Goal: Communication & Community: Answer question/provide support

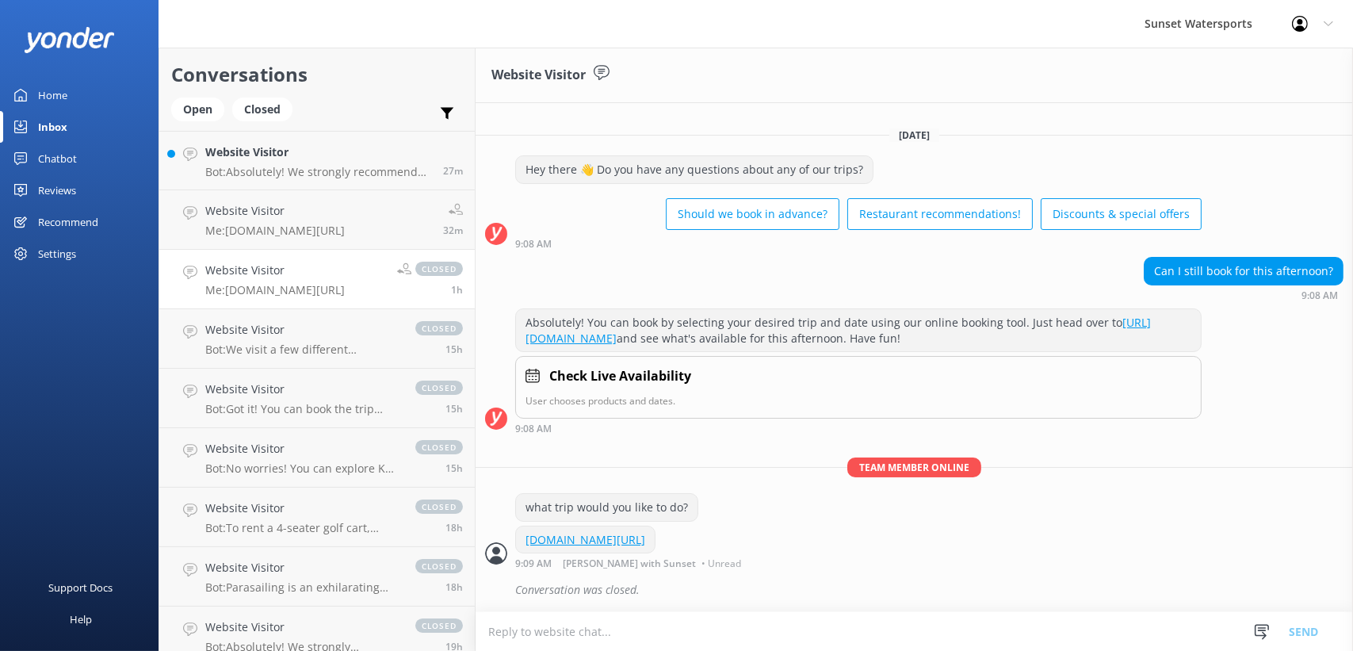
scroll to position [2, 0]
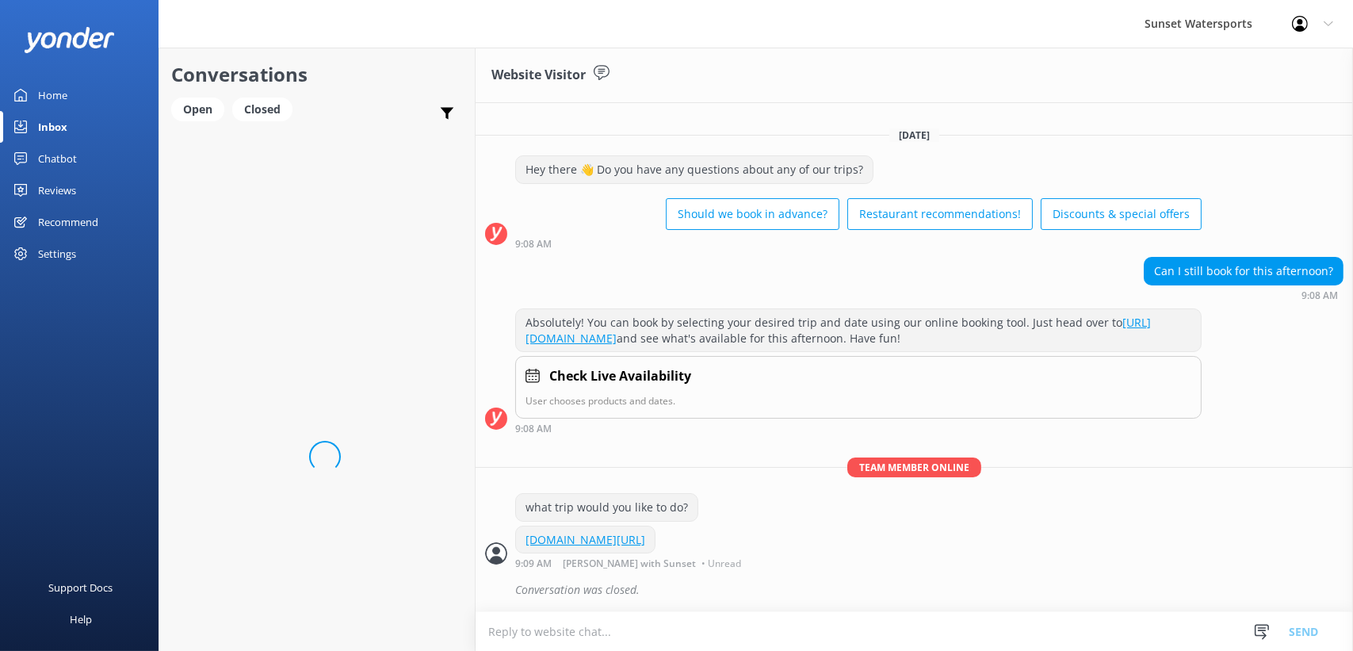
scroll to position [2, 0]
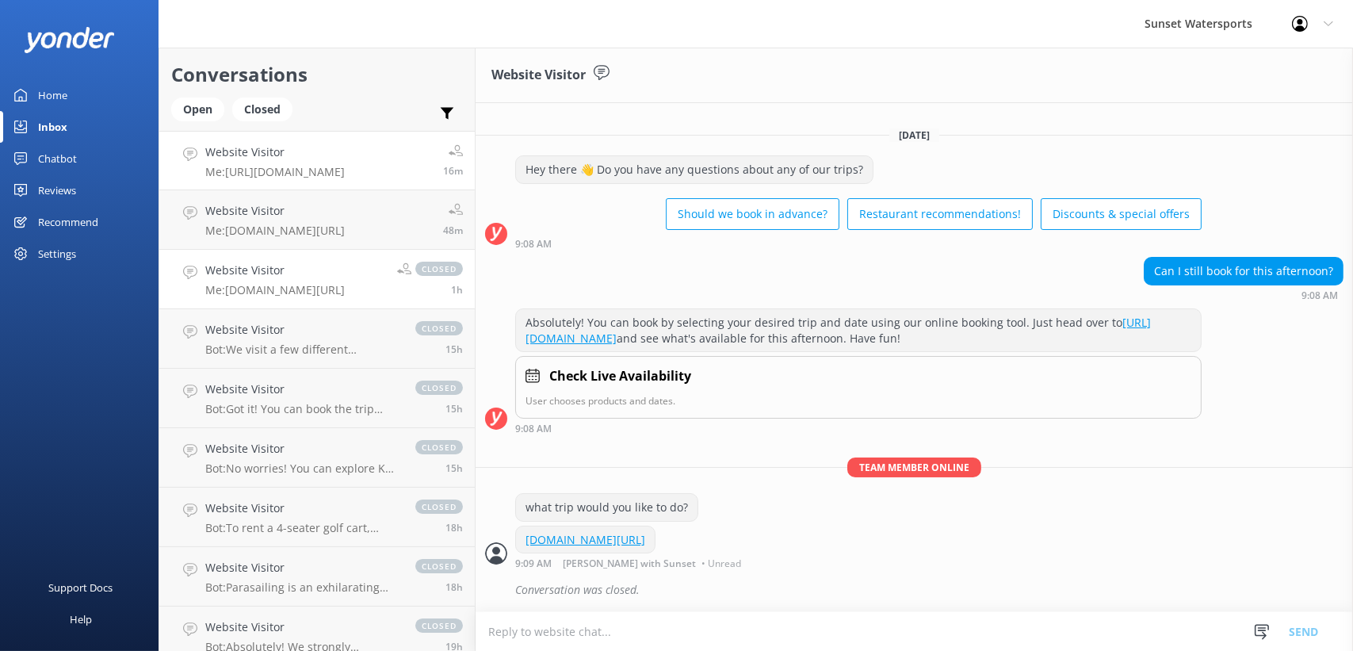
click at [345, 166] on p "Me: [URL][DOMAIN_NAME]" at bounding box center [275, 172] width 140 height 14
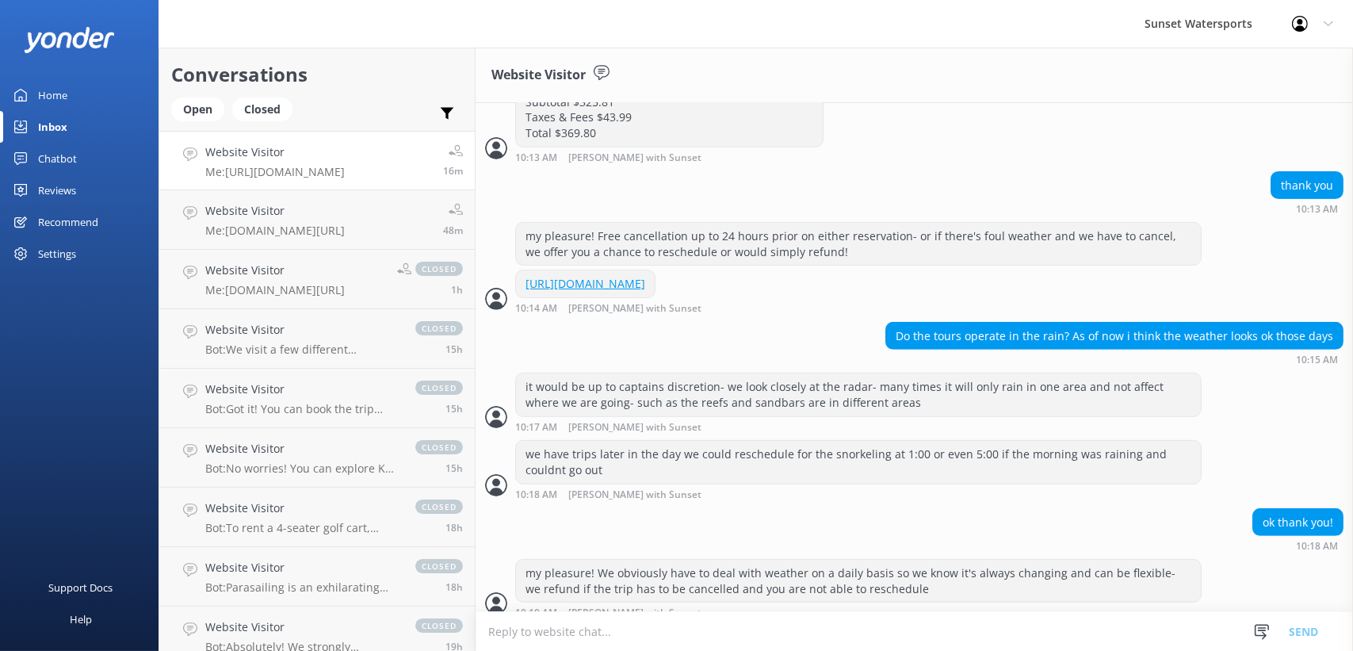
scroll to position [1205, 0]
